Goal: Task Accomplishment & Management: Use online tool/utility

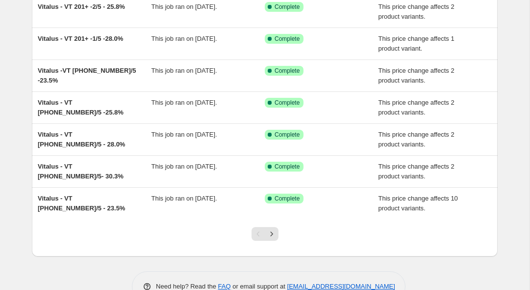
scroll to position [188, 0]
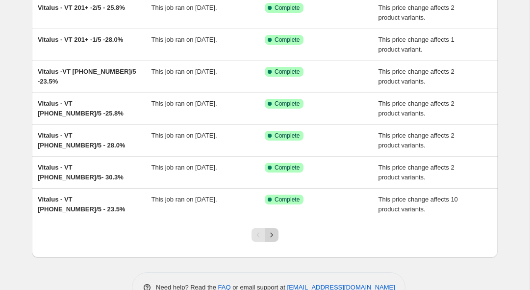
click at [272, 235] on icon "Next" at bounding box center [271, 234] width 2 height 4
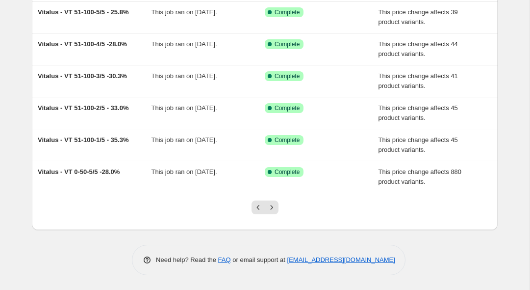
scroll to position [216, 0]
click at [273, 206] on icon "Next" at bounding box center [272, 207] width 10 height 10
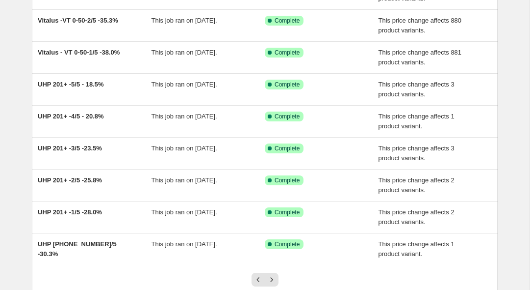
scroll to position [156, 0]
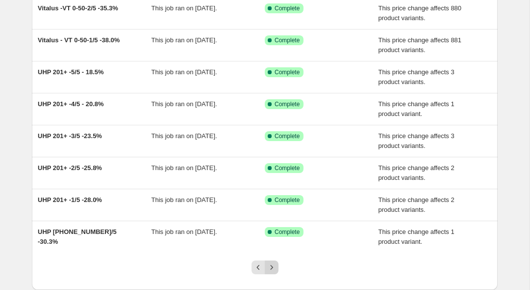
click at [276, 266] on icon "Next" at bounding box center [272, 267] width 10 height 10
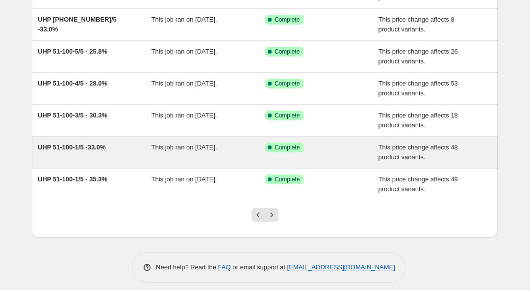
scroll to position [210, 0]
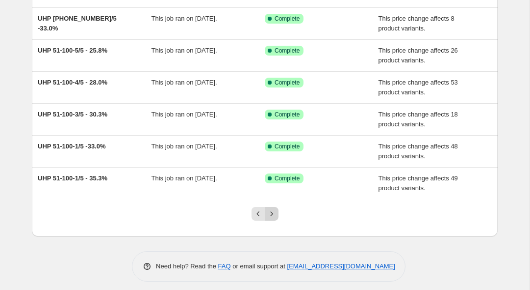
click at [272, 213] on icon "Next" at bounding box center [271, 213] width 2 height 4
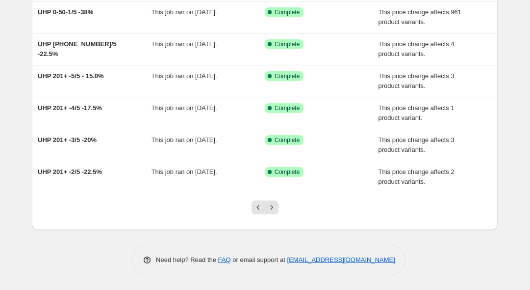
scroll to position [216, 0]
click at [257, 207] on icon "Previous" at bounding box center [259, 207] width 10 height 10
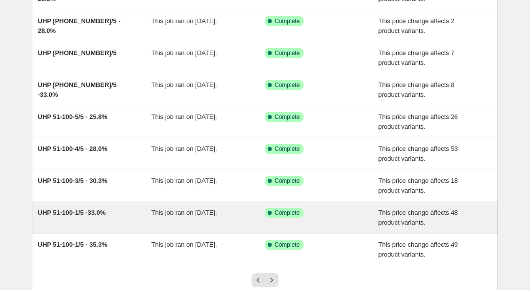
scroll to position [142, 0]
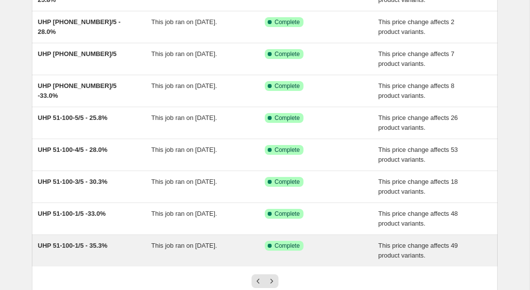
click at [63, 243] on span "UHP 51-100-1/5 - 35.3%" at bounding box center [73, 244] width 70 height 7
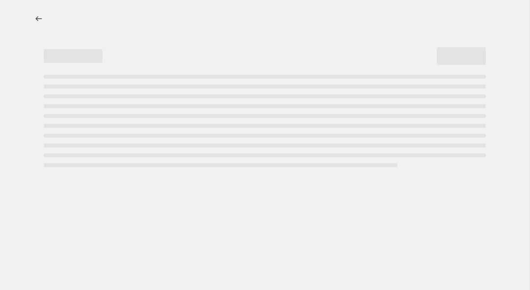
select select "margin"
select select "no_change"
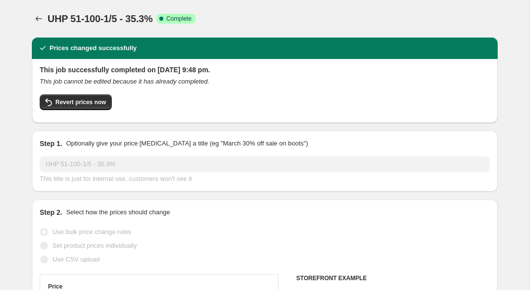
select select "tag"
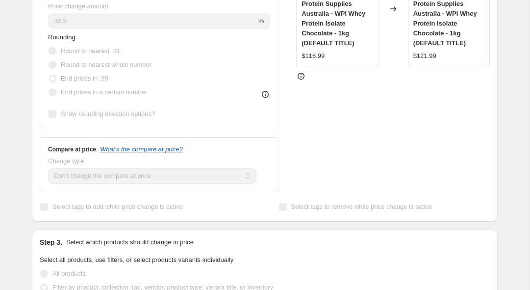
scroll to position [108, 0]
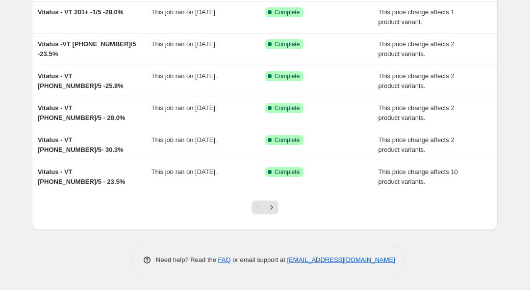
scroll to position [216, 0]
click at [274, 208] on icon "Next" at bounding box center [272, 207] width 10 height 10
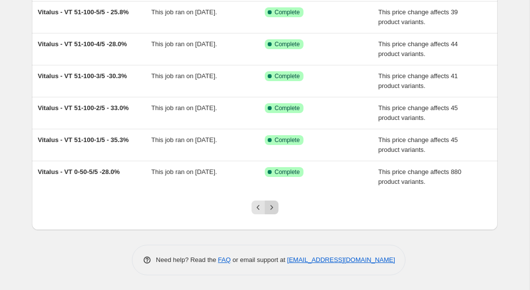
click at [270, 208] on icon "Next" at bounding box center [272, 207] width 10 height 10
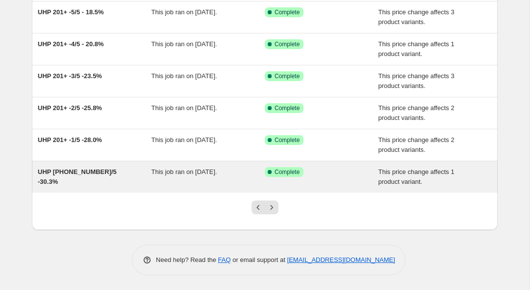
click at [92, 176] on div "UHP [PHONE_NUMBER]/5 -30.3%" at bounding box center [95, 177] width 114 height 20
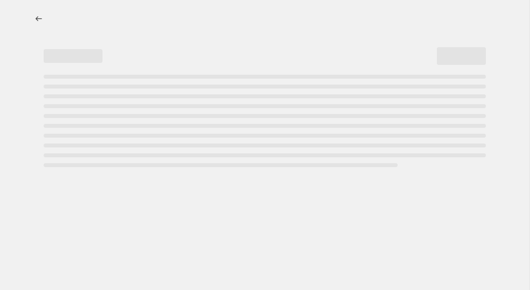
select select "margin"
select select "no_change"
select select "tag"
